Goal: Find specific page/section: Find specific page/section

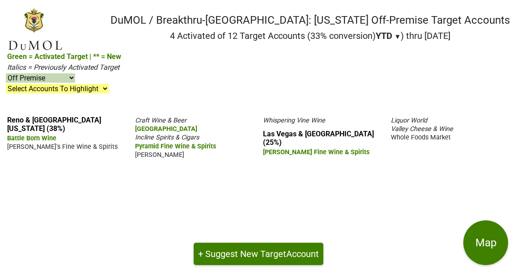
select select "off"
click at [487, 109] on div "Reno & Northern Nevada (38%) Battle Born Wine Ben's Fine Wine & Spirits Craft W…" at bounding box center [258, 192] width 517 height 166
click at [75, 73] on select "On & Off Premise On Premise Off Premise Country Clubs Only" at bounding box center [40, 77] width 69 height 9
select select
click at [75, 73] on select "On & Off Premise On Premise Off Premise Country Clubs Only" at bounding box center [40, 77] width 69 height 9
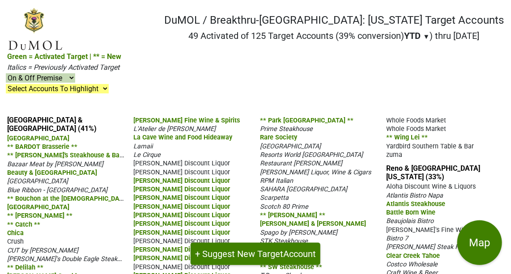
click at [75, 73] on select "On & Off Premise On Premise Off Premise Country Clubs Only" at bounding box center [40, 77] width 69 height 9
select select "off"
click at [75, 73] on select "On & Off Premise On Premise Off Premise Country Clubs Only" at bounding box center [40, 77] width 69 height 9
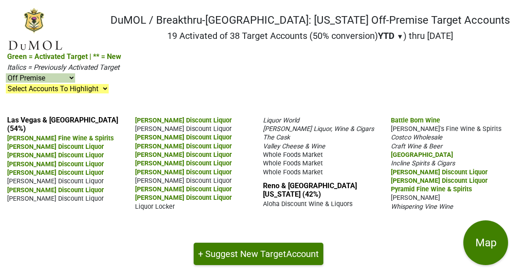
select select "off"
